Goal: Information Seeking & Learning: Learn about a topic

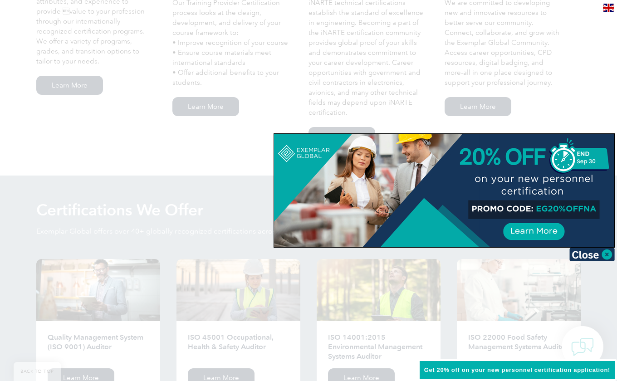
scroll to position [726, 0]
click at [606, 256] on img at bounding box center [591, 255] width 45 height 14
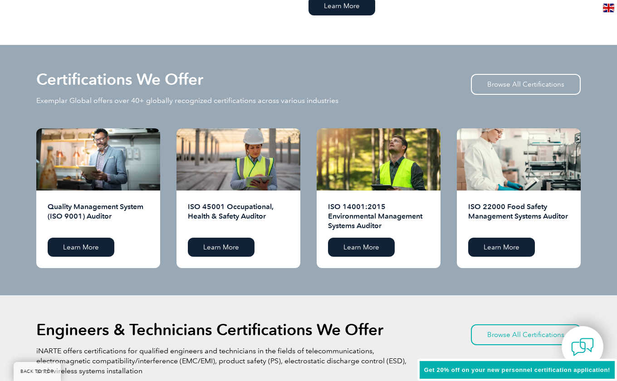
scroll to position [862, 0]
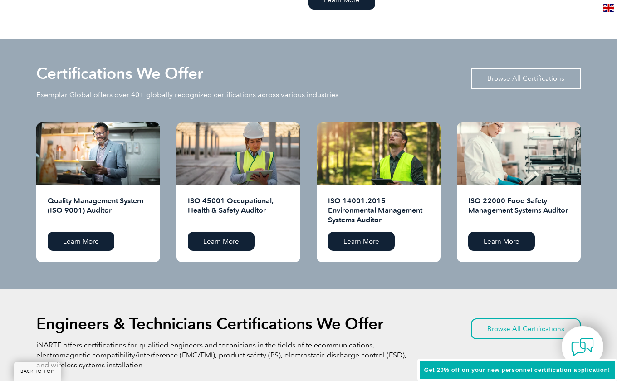
click at [535, 74] on link "Browse All Certifications" at bounding box center [526, 78] width 110 height 21
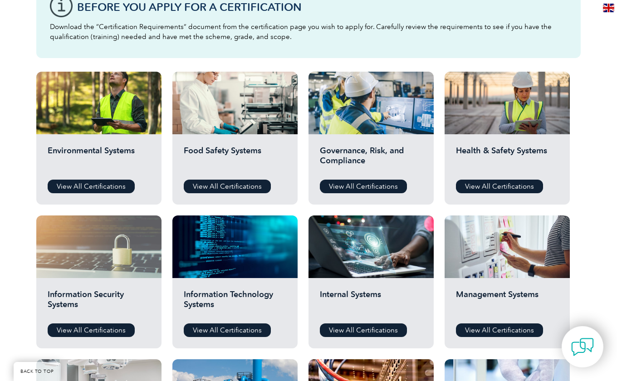
scroll to position [227, 0]
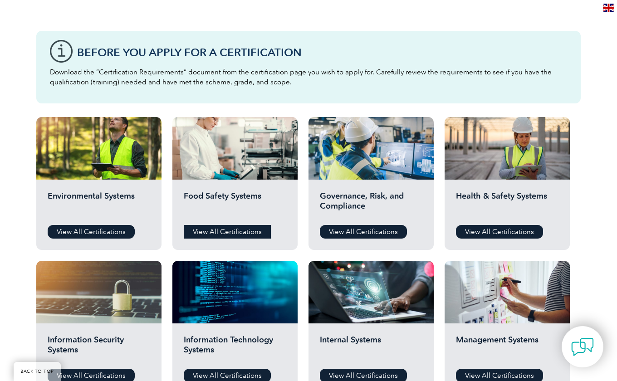
click at [255, 232] on link "View All Certifications" at bounding box center [227, 232] width 87 height 14
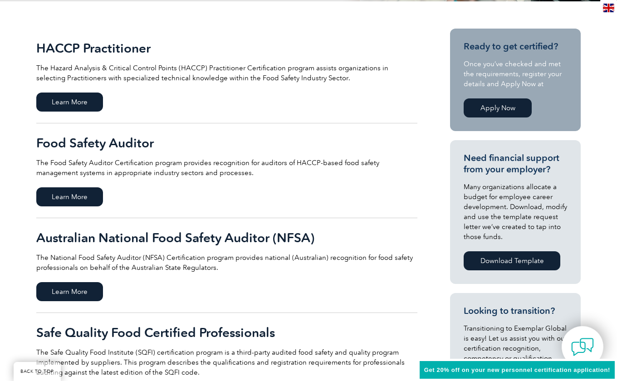
scroll to position [227, 0]
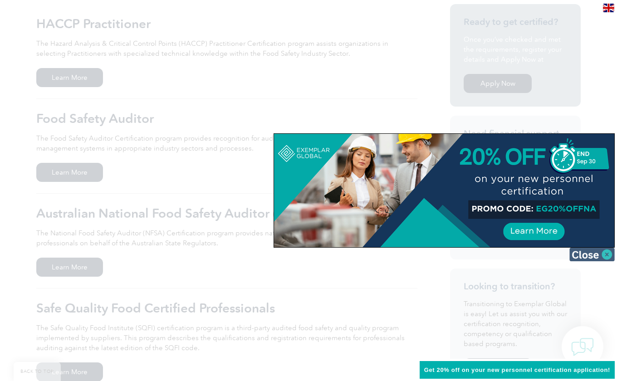
click at [585, 258] on img at bounding box center [591, 255] width 45 height 14
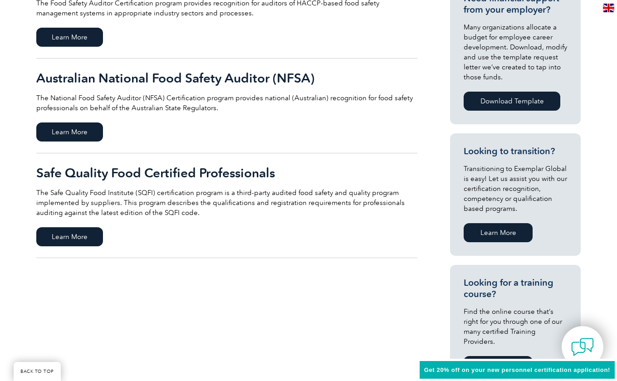
scroll to position [363, 0]
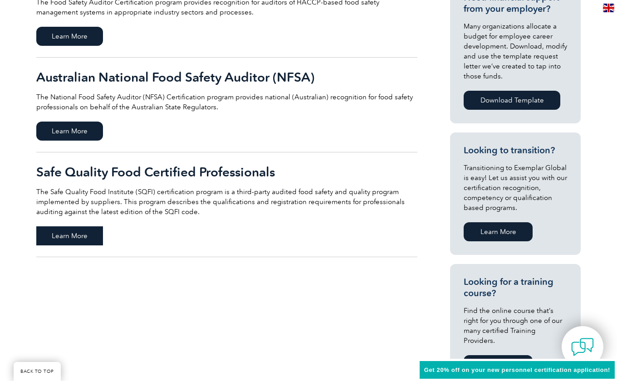
click at [91, 236] on span "Learn More" at bounding box center [69, 235] width 67 height 19
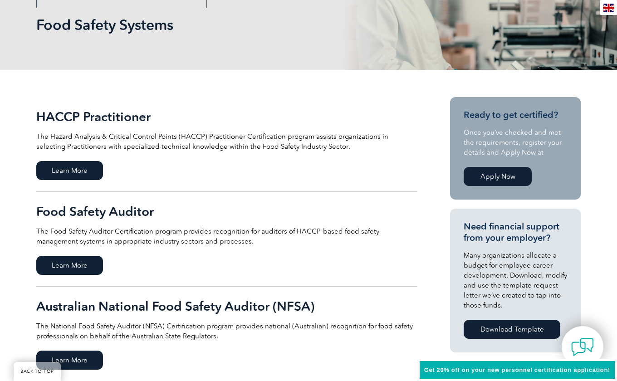
scroll to position [91, 0]
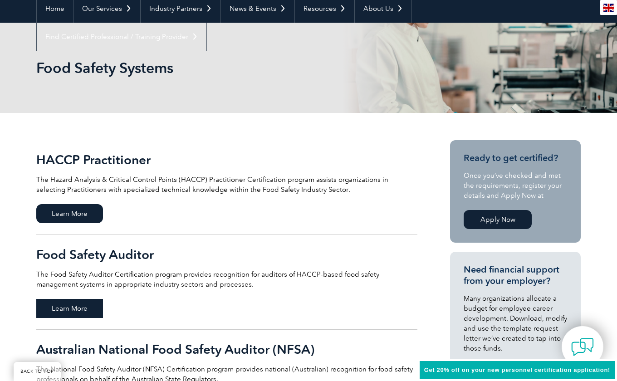
click at [81, 303] on span "Learn More" at bounding box center [69, 308] width 67 height 19
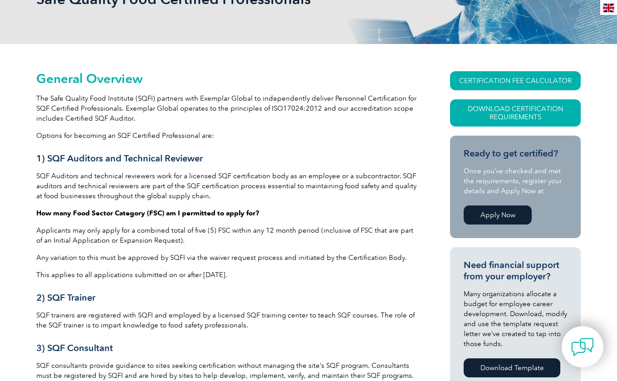
scroll to position [245, 0]
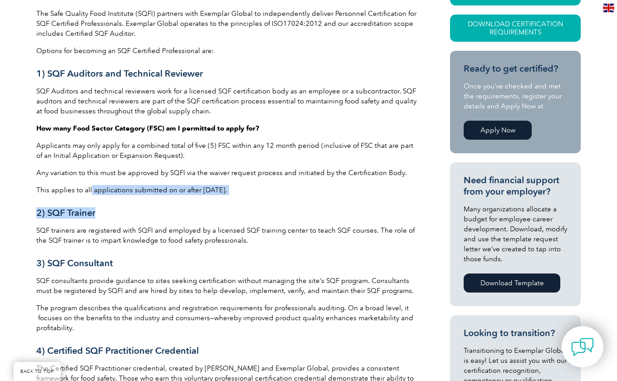
drag, startPoint x: 90, startPoint y: 194, endPoint x: 331, endPoint y: 202, distance: 241.5
click at [230, 216] on h3 "2) SQF Trainer" at bounding box center [226, 212] width 381 height 11
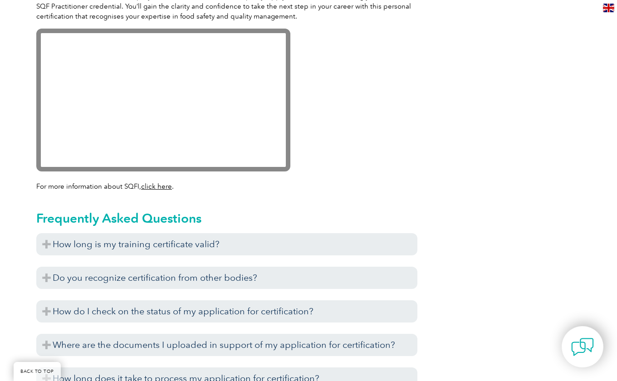
scroll to position [925, 0]
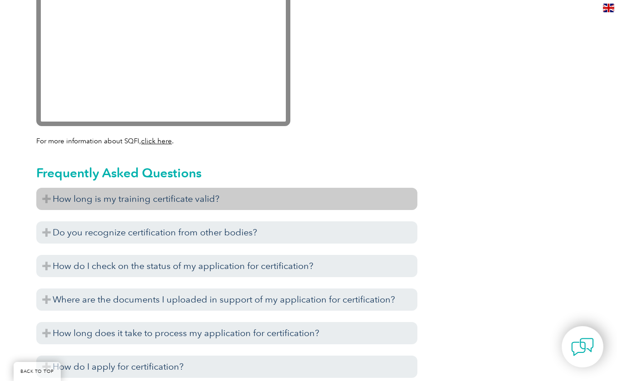
click at [264, 200] on h3 "How long is my training certificate valid?" at bounding box center [226, 199] width 381 height 22
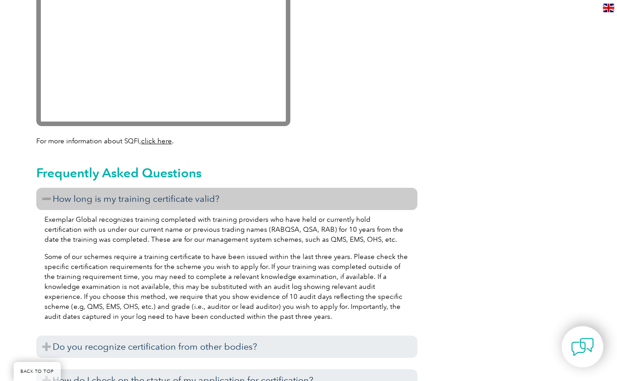
click at [247, 193] on h3 "How long is my training certificate valid?" at bounding box center [226, 199] width 381 height 22
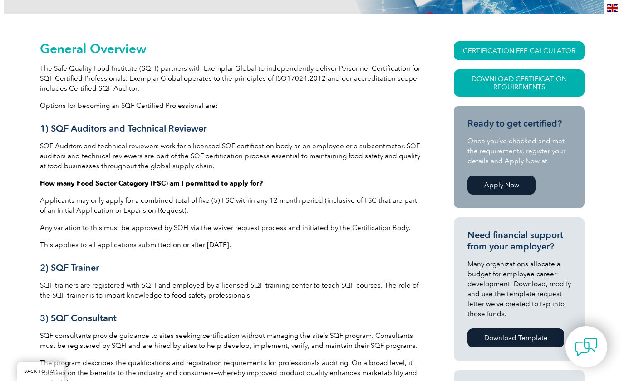
scroll to position [108, 0]
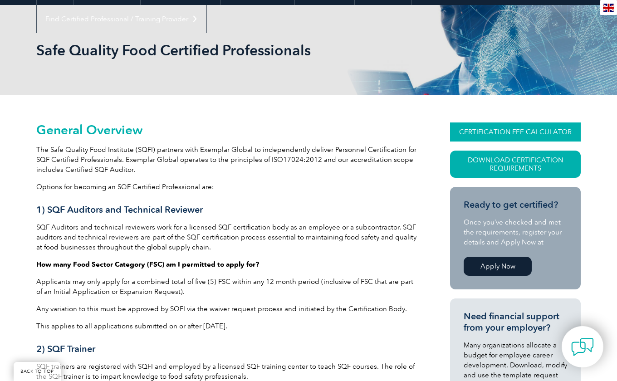
click at [549, 134] on link "CERTIFICATION FEE CALCULATOR" at bounding box center [515, 131] width 131 height 19
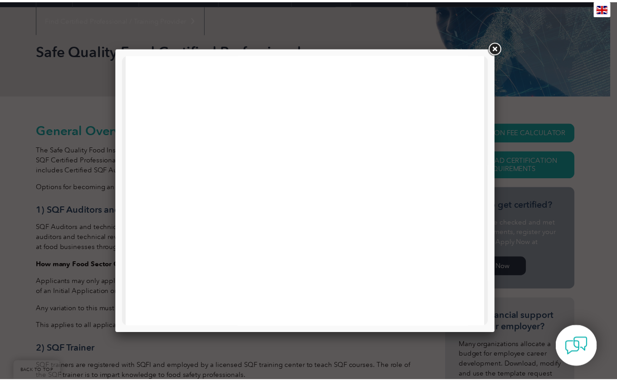
scroll to position [136, 0]
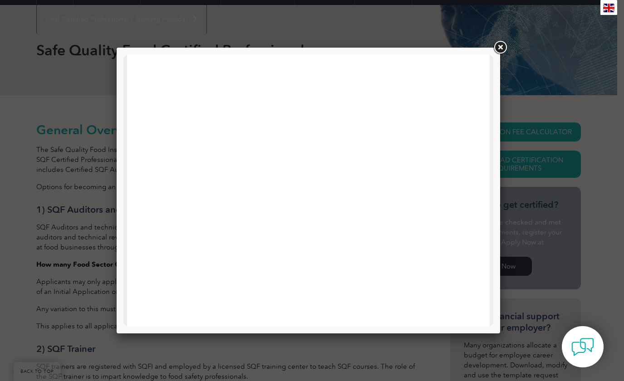
click at [498, 48] on link at bounding box center [500, 47] width 16 height 16
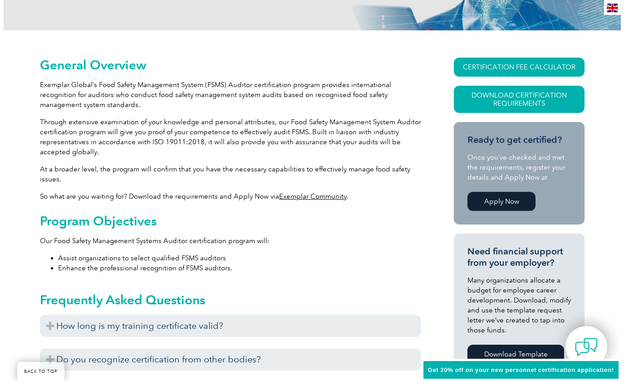
scroll to position [195, 0]
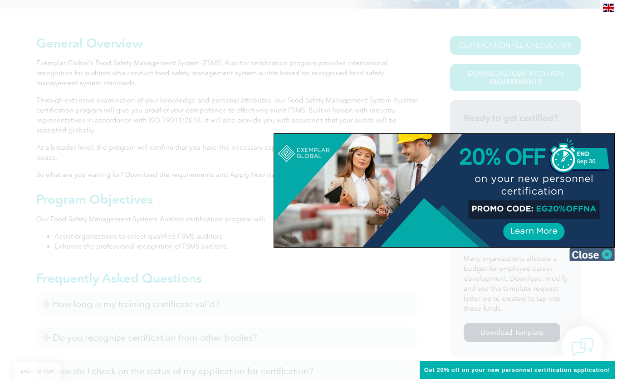
click at [596, 259] on img at bounding box center [591, 255] width 45 height 14
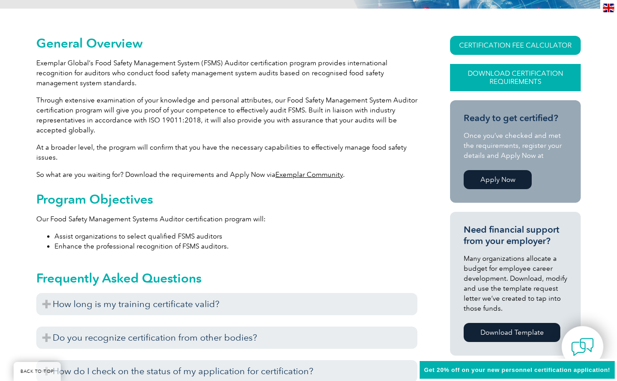
click at [494, 85] on link "Download Certification Requirements" at bounding box center [515, 77] width 131 height 27
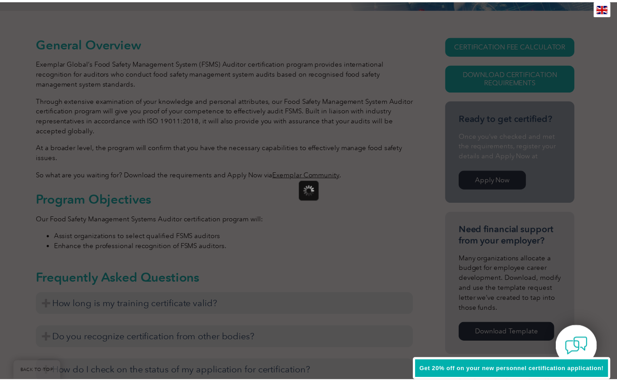
scroll to position [0, 0]
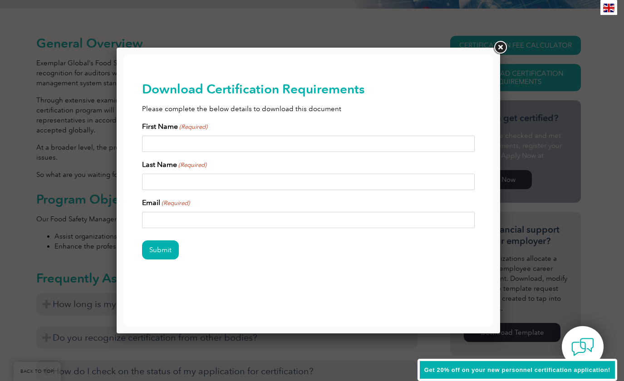
click at [498, 45] on link at bounding box center [500, 47] width 16 height 16
